Goal: Find specific page/section: Find specific page/section

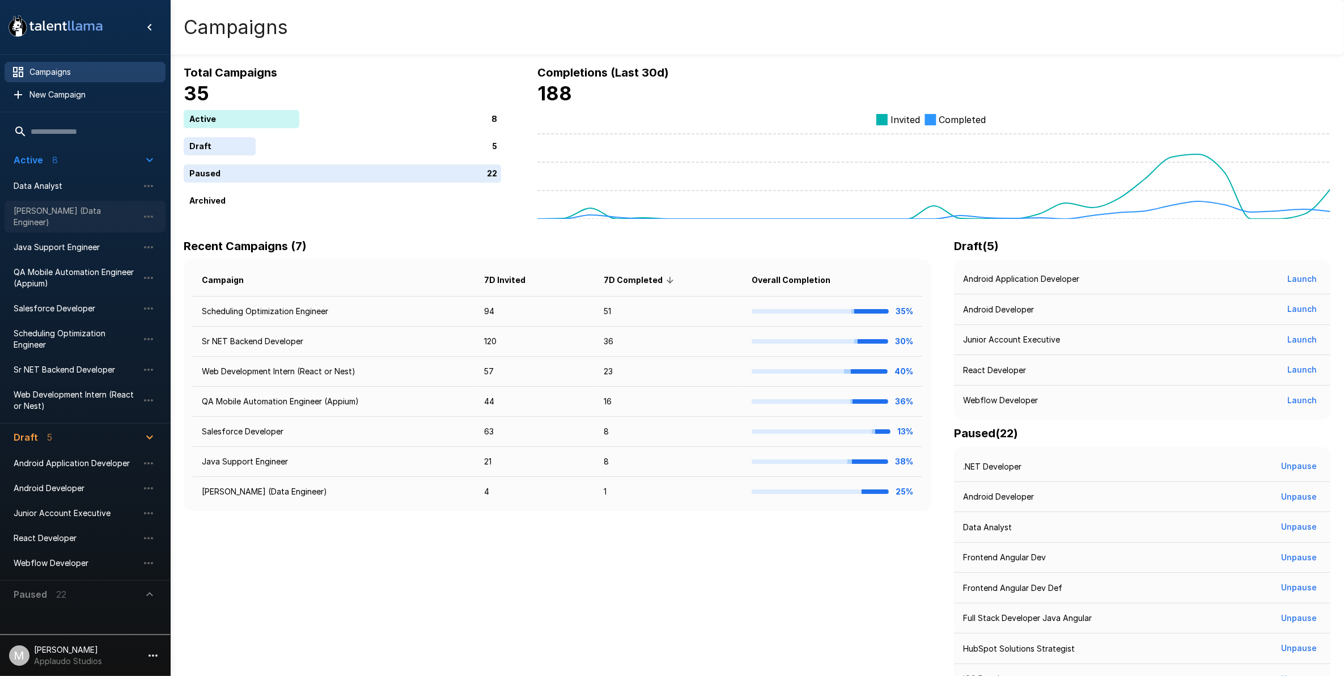
click at [82, 219] on div "[PERSON_NAME] (Data Engineer)" at bounding box center [85, 217] width 161 height 32
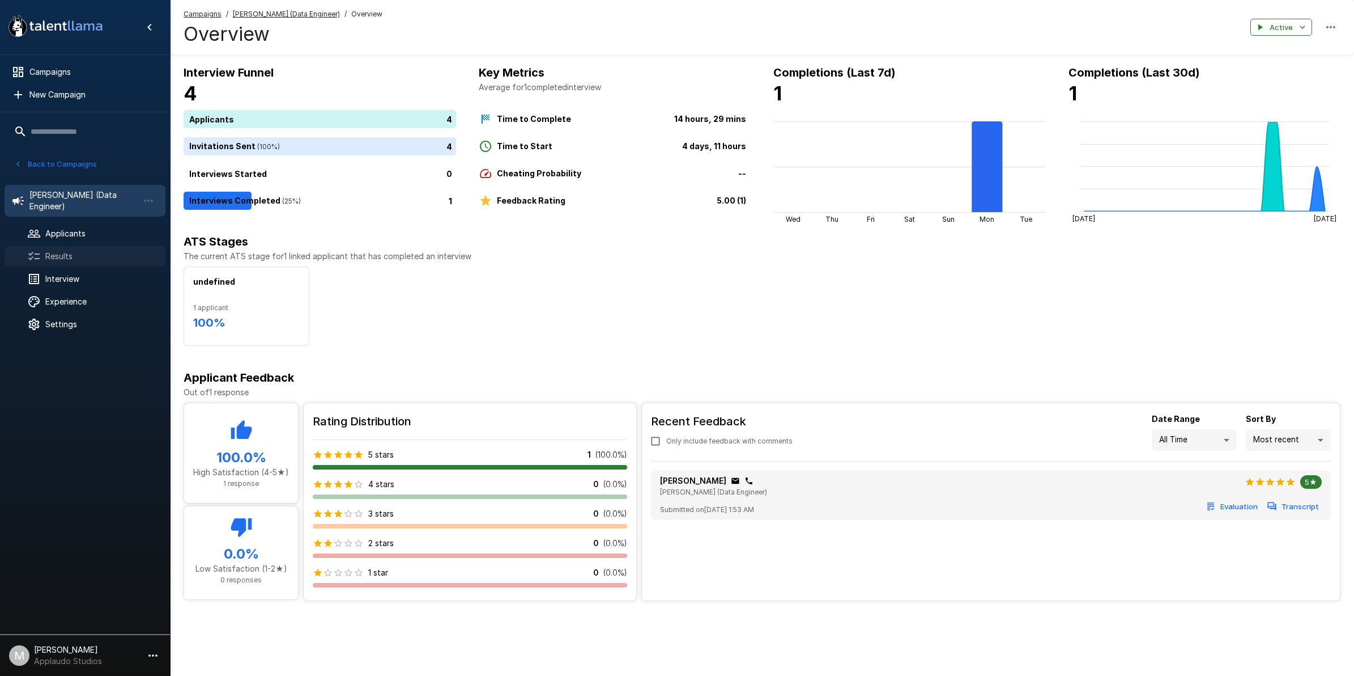
click at [96, 260] on span "Results" at bounding box center [100, 255] width 111 height 11
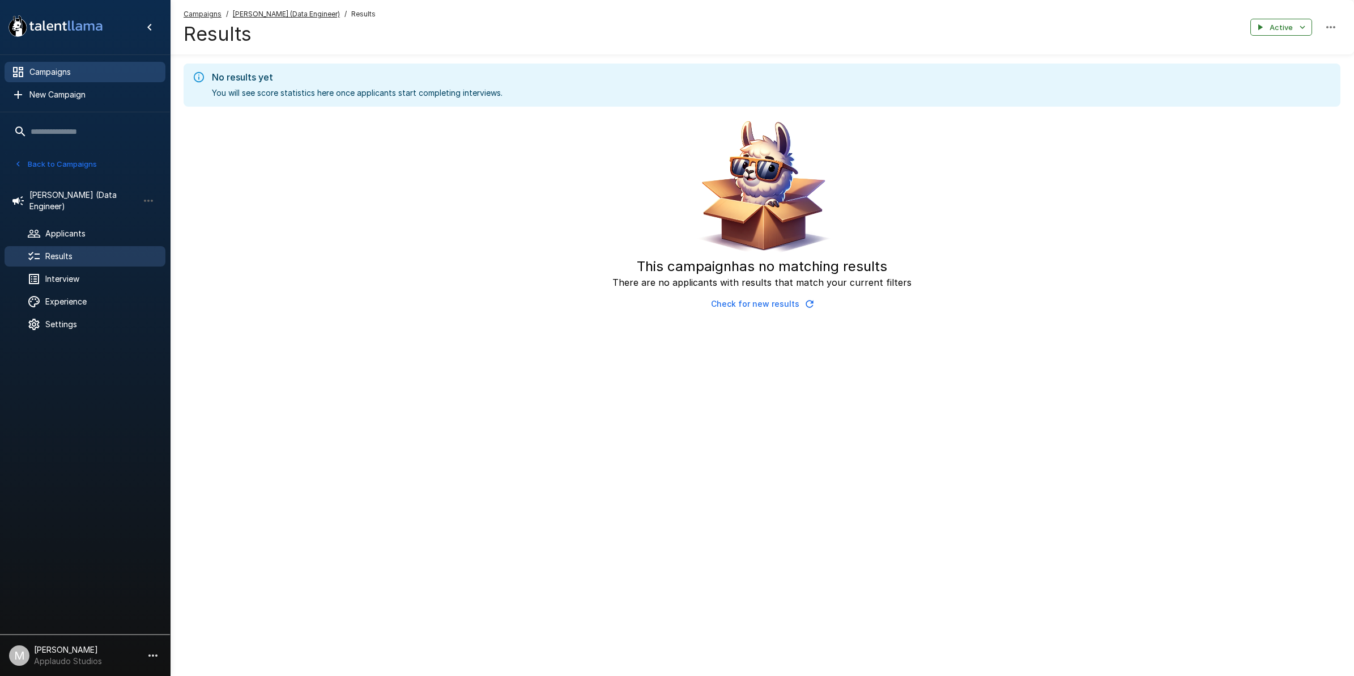
click at [66, 71] on span "Campaigns" at bounding box center [92, 71] width 127 height 11
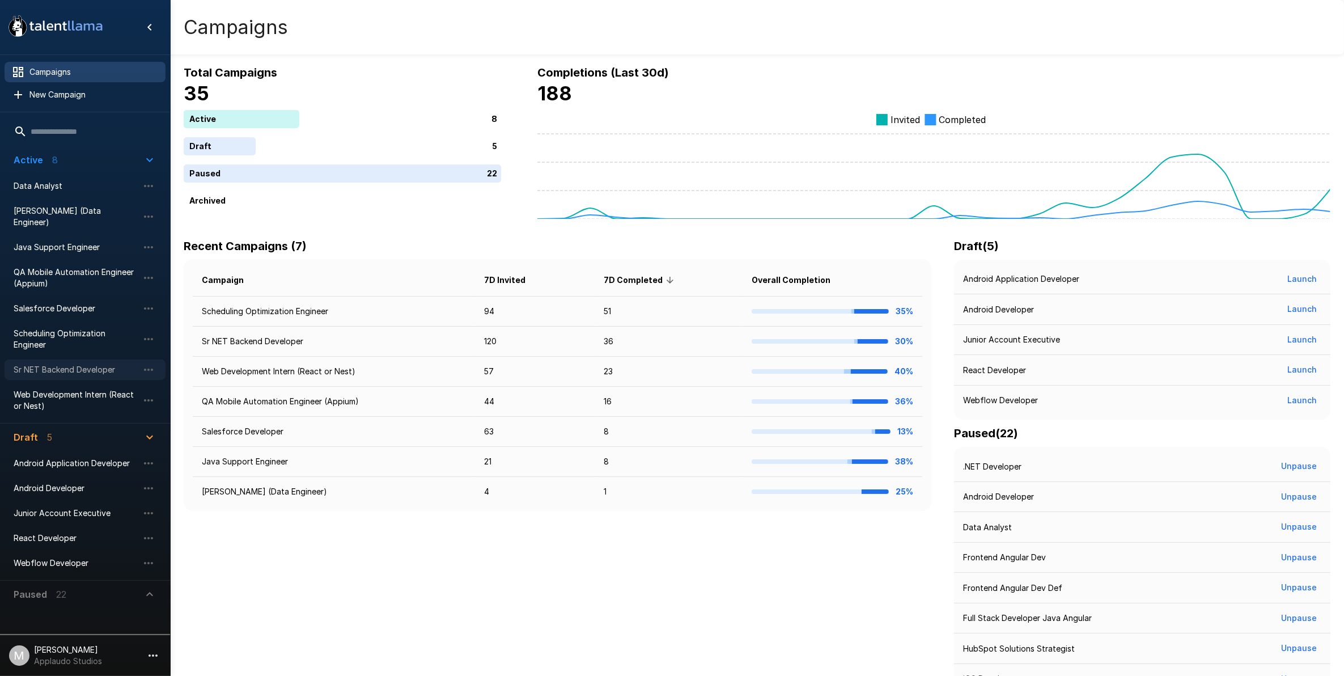
click at [66, 359] on div "Sr NET Backend Developer" at bounding box center [85, 369] width 161 height 20
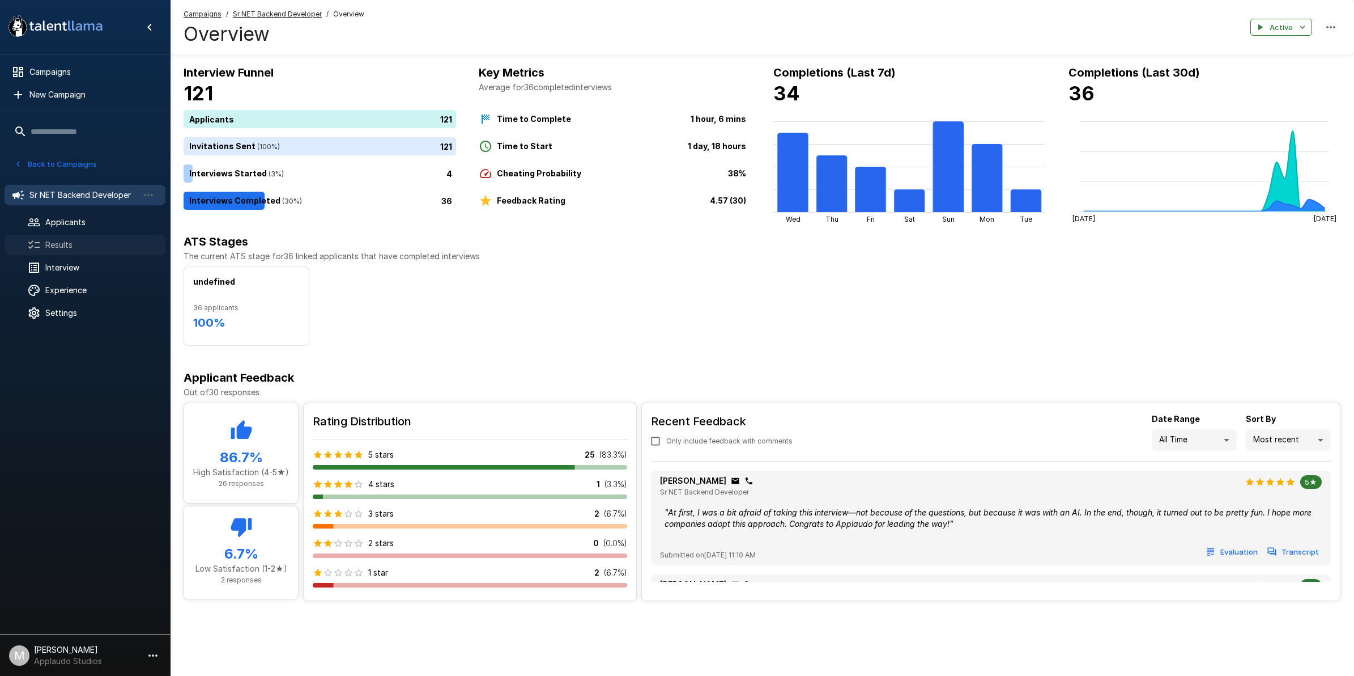
click at [83, 253] on div "Results" at bounding box center [85, 245] width 161 height 20
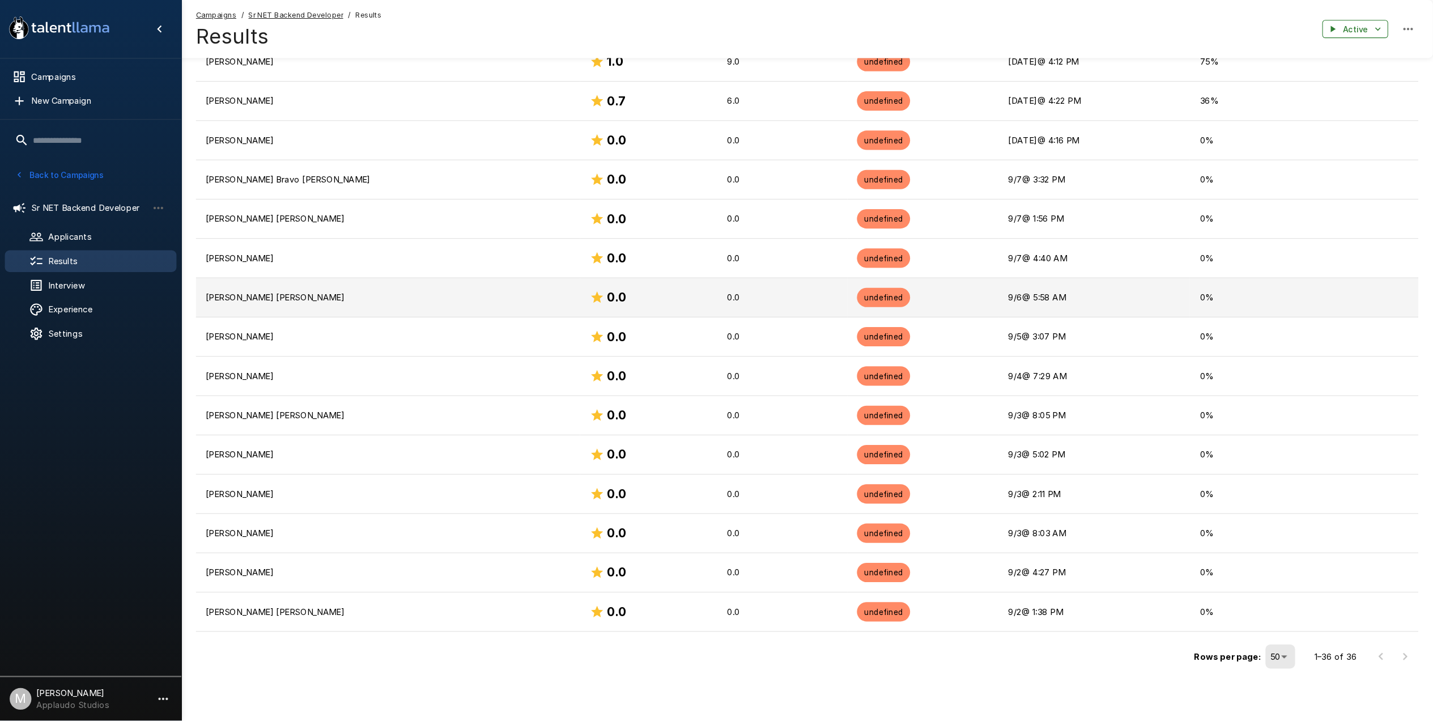
scroll to position [969, 0]
